Goal: Book appointment/travel/reservation

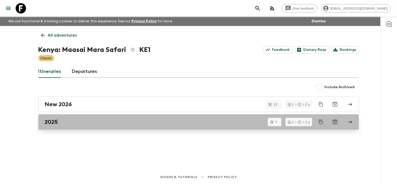
click at [91, 122] on div "2025" at bounding box center [194, 122] width 298 height 7
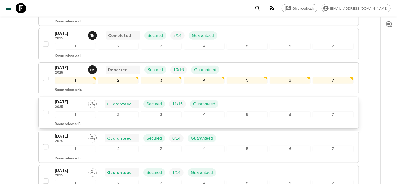
scroll to position [127, 0]
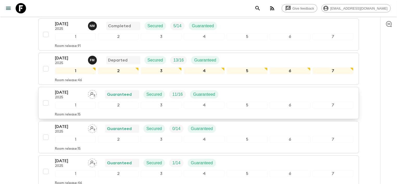
click at [68, 94] on p "[DATE]" at bounding box center [69, 92] width 29 height 6
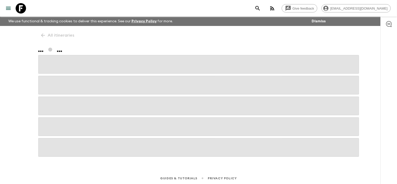
scroll to position [1, 0]
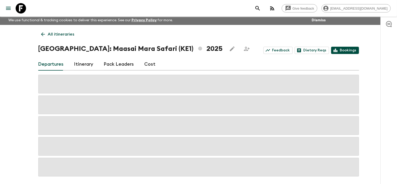
click at [346, 52] on link "Bookings" at bounding box center [345, 50] width 28 height 7
